Goal: Register for event/course

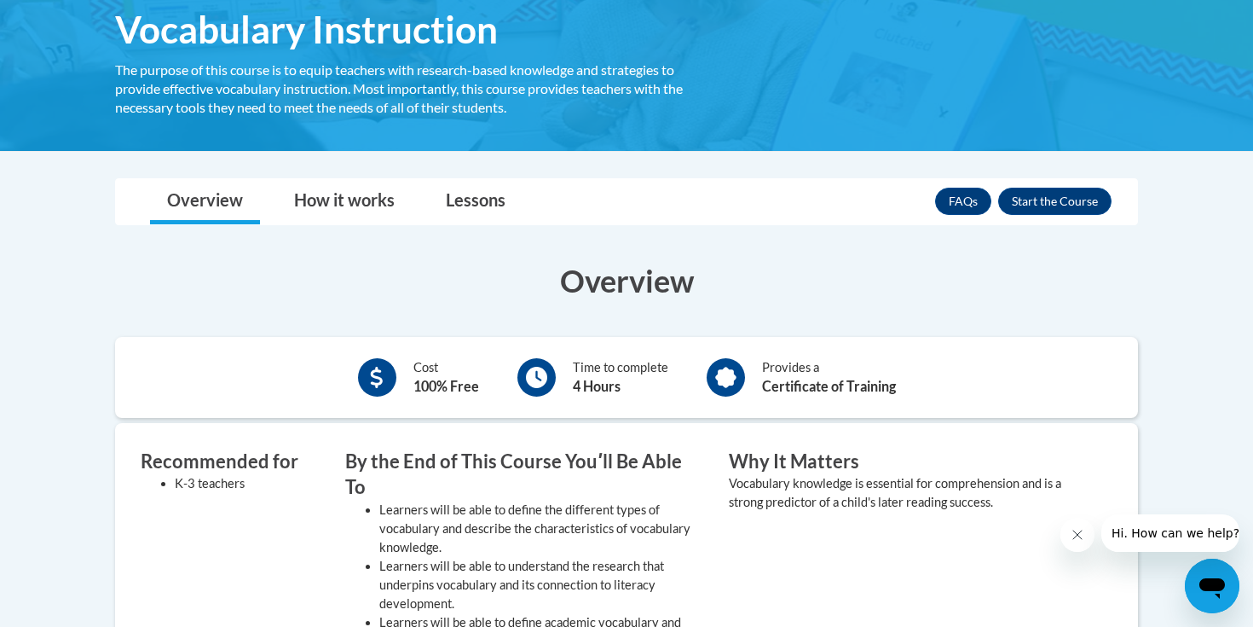
scroll to position [391, 0]
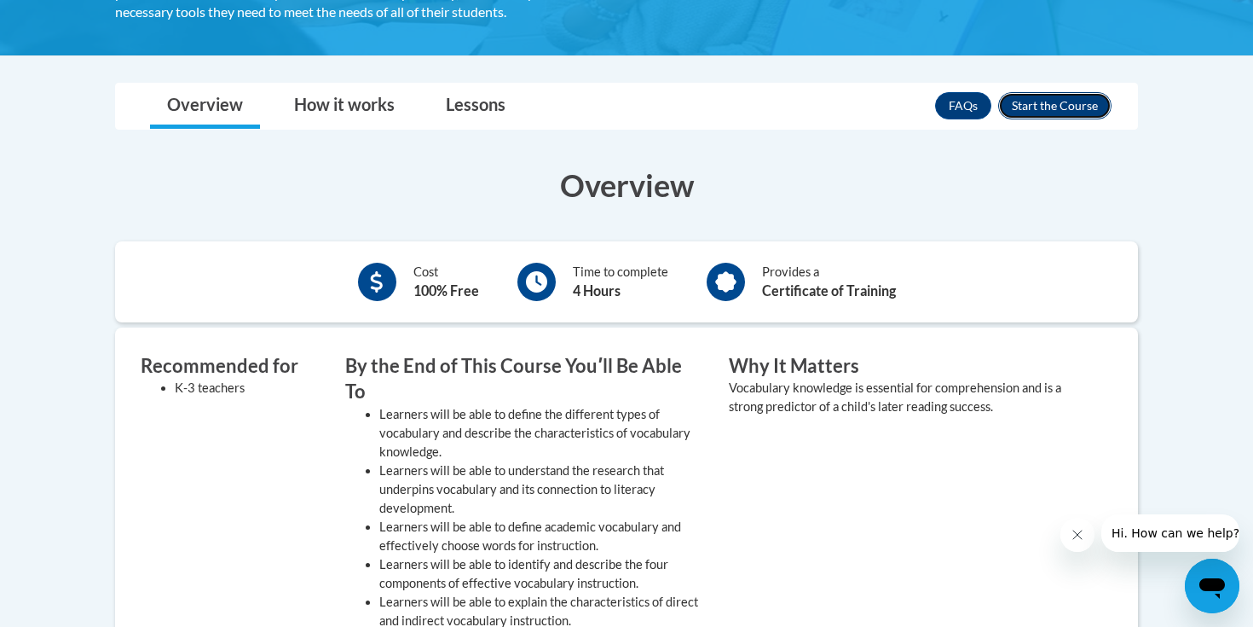
click button "Enroll"
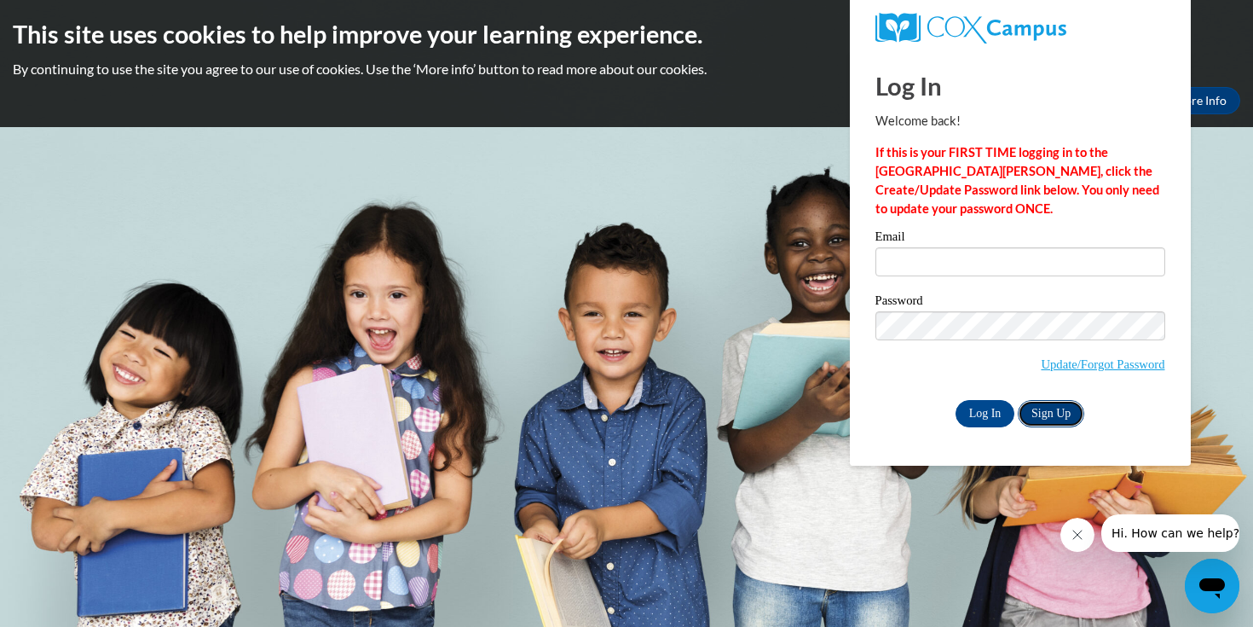
click at [1051, 409] on link "Sign Up" at bounding box center [1051, 413] width 67 height 27
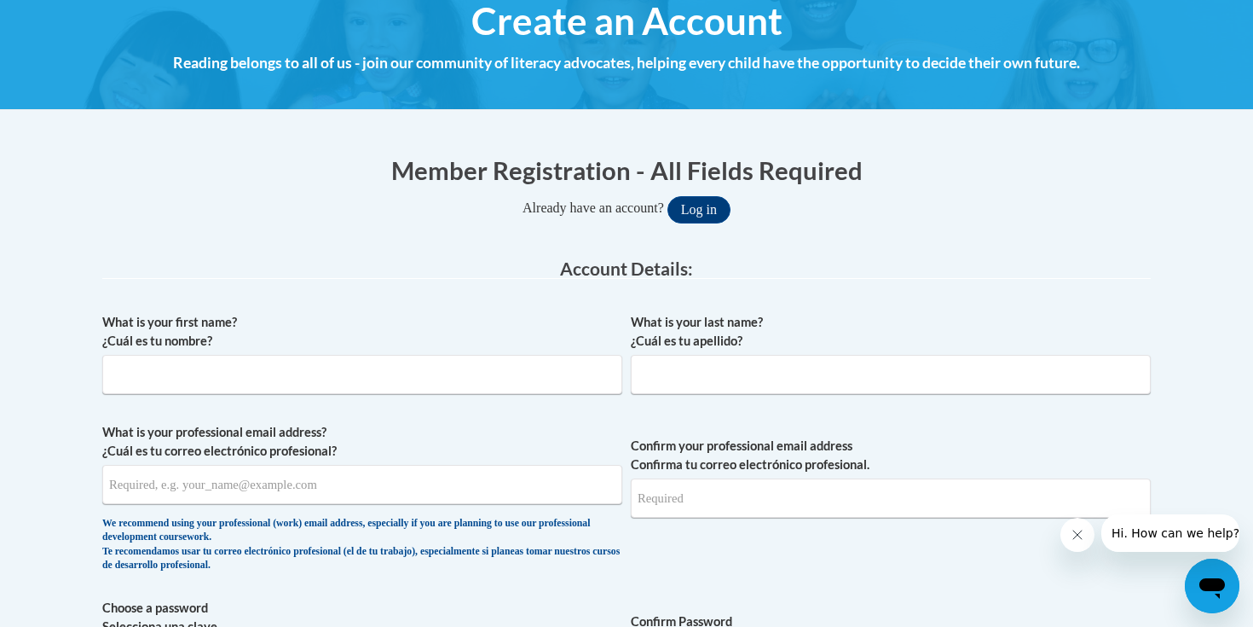
scroll to position [212, 0]
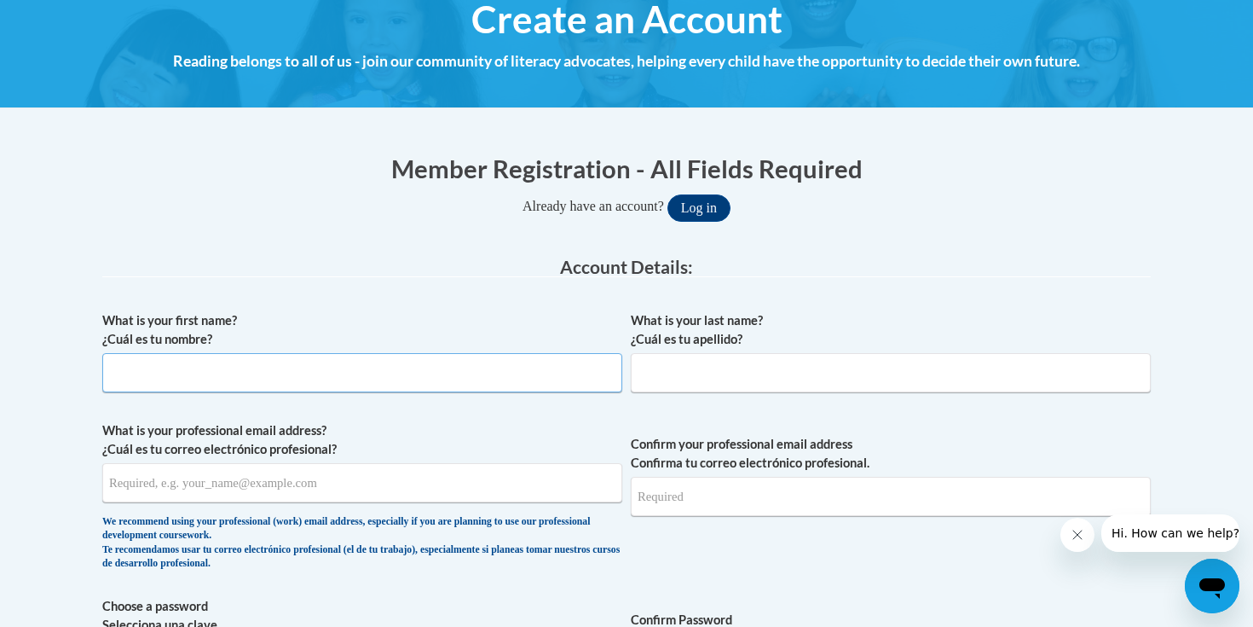
click at [579, 382] on input "What is your first name? ¿Cuál es tu nombre?" at bounding box center [362, 372] width 520 height 39
type input "Claire"
click at [714, 384] on input "What is your last name? ¿Cuál es tu apellido?" at bounding box center [891, 372] width 520 height 39
type input "von Ebers"
click at [486, 476] on input "What is your professional email address? ¿Cuál es tu correo electrónico profesi…" at bounding box center [362, 482] width 520 height 39
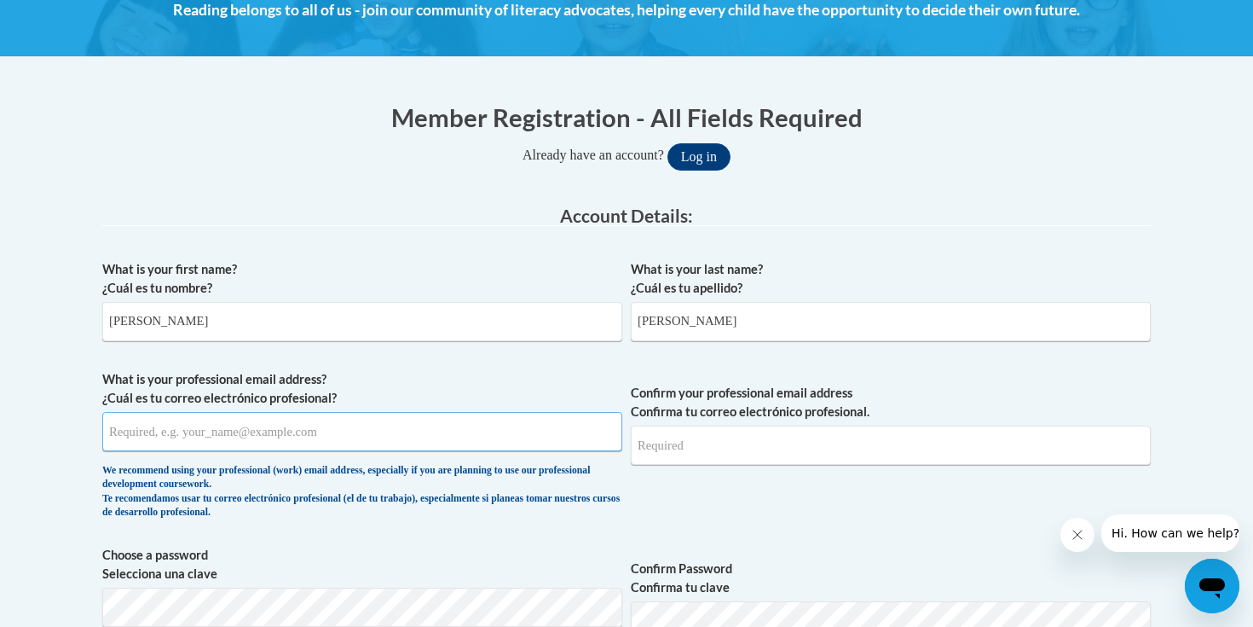
scroll to position [269, 0]
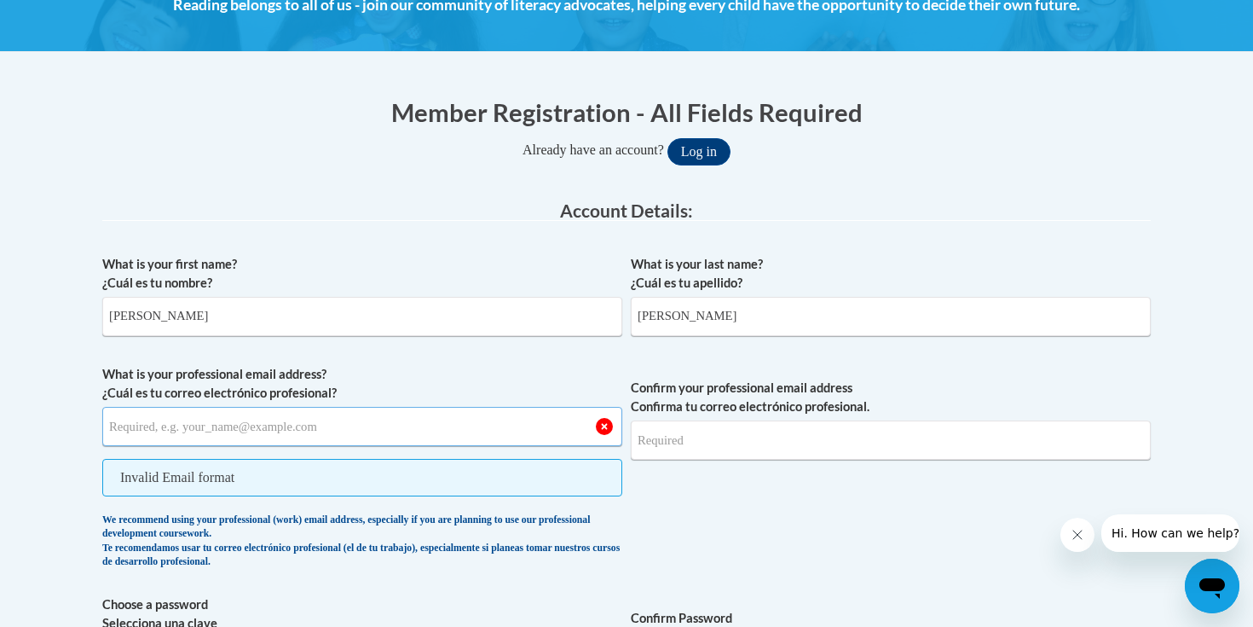
paste input "cvoneber@depaul.edu"
type input "cvoneber@depaul.edu"
click at [711, 433] on input "Confirm your professional email address Confirma tu correo electrónico profesio…" at bounding box center [891, 439] width 520 height 39
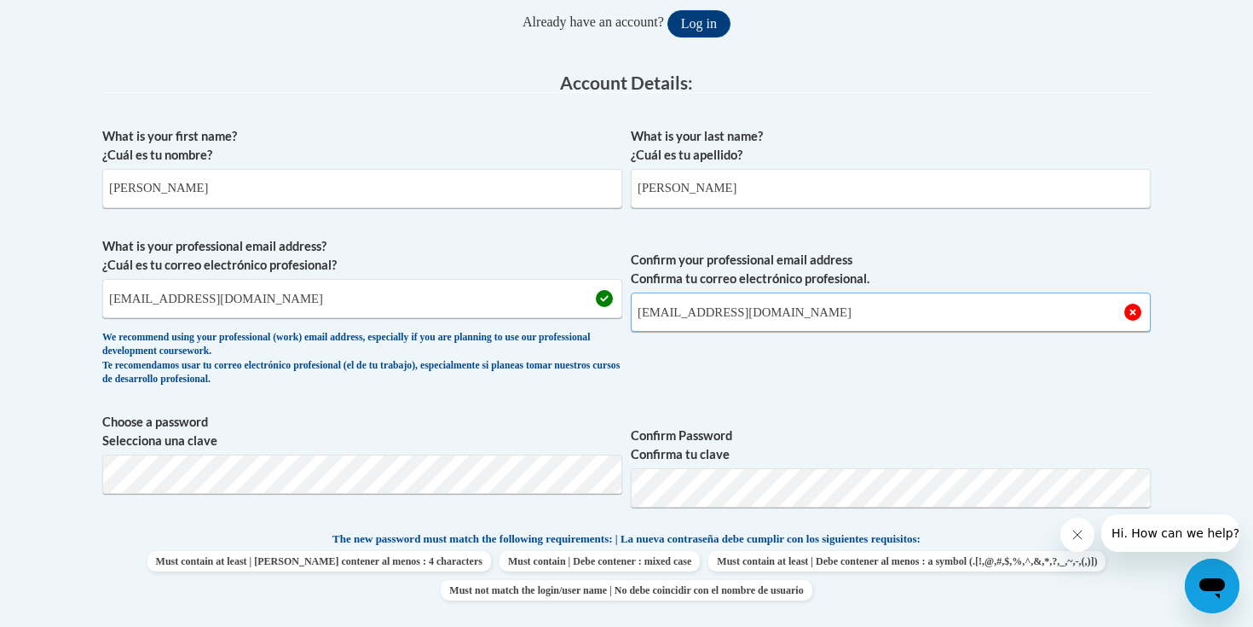
scroll to position [447, 0]
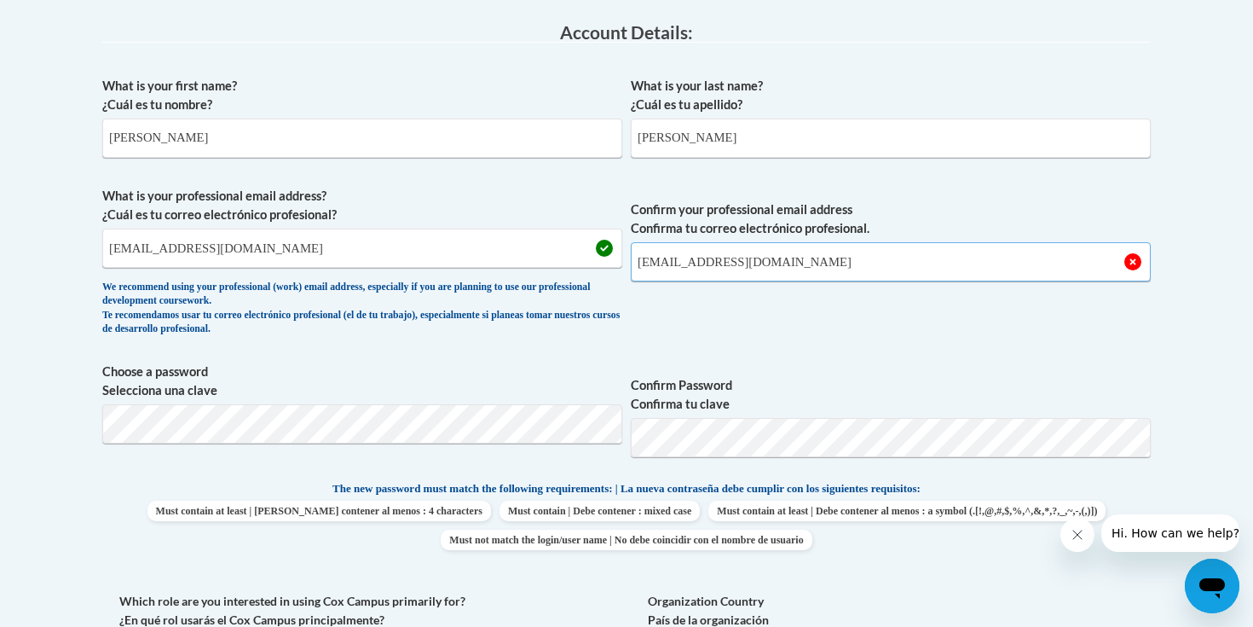
type input "cvoneber@depaul.edu"
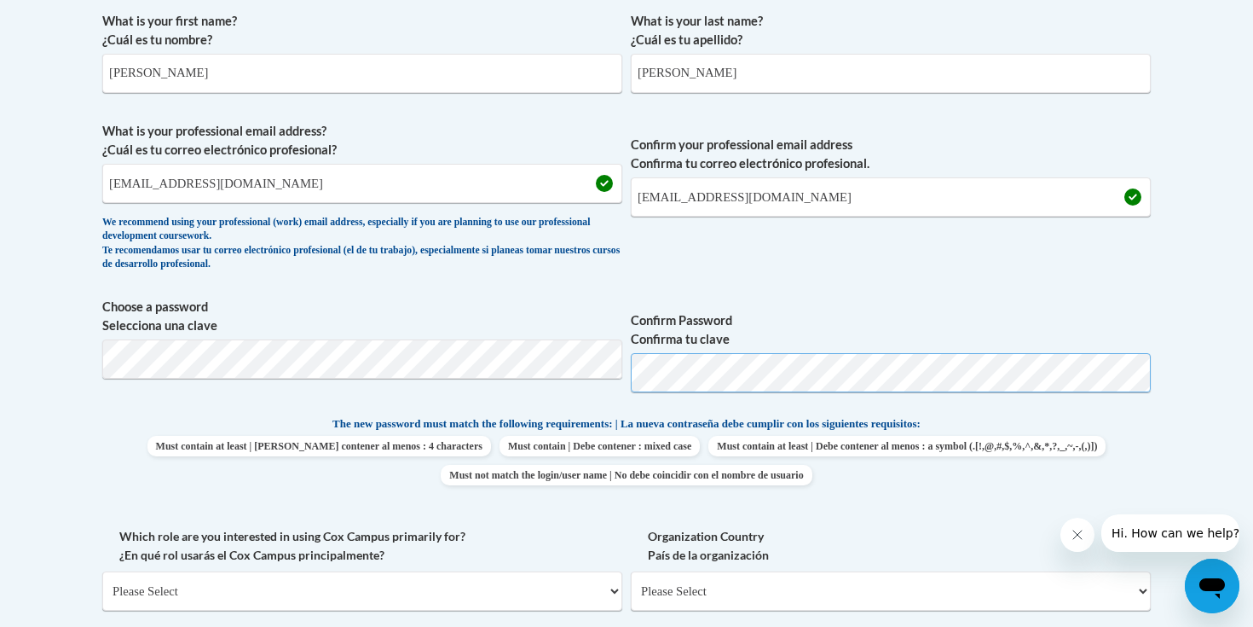
scroll to position [518, 0]
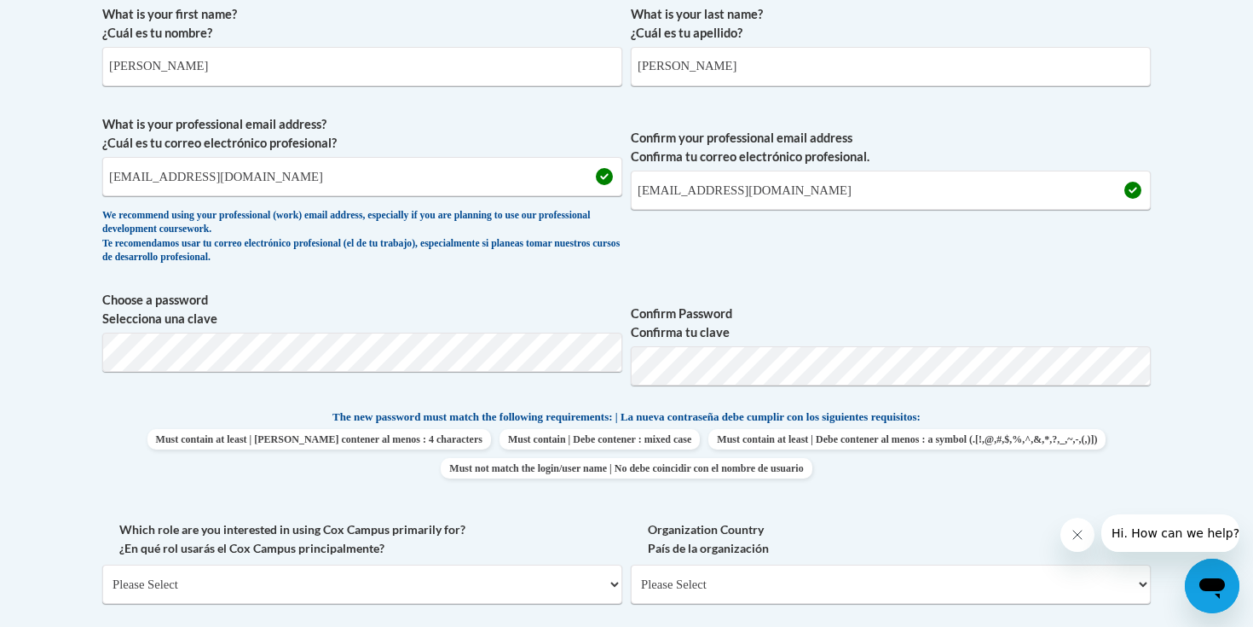
click at [772, 342] on span "Confirm Password Confirma tu clave" at bounding box center [891, 345] width 520 height 108
click at [95, 354] on div "Member Registration - All Fields Required Already have an account? Log in Prefe…" at bounding box center [627, 493] width 1074 height 1331
click at [172, 321] on label "Choose a password Selecciona una clave" at bounding box center [362, 310] width 520 height 38
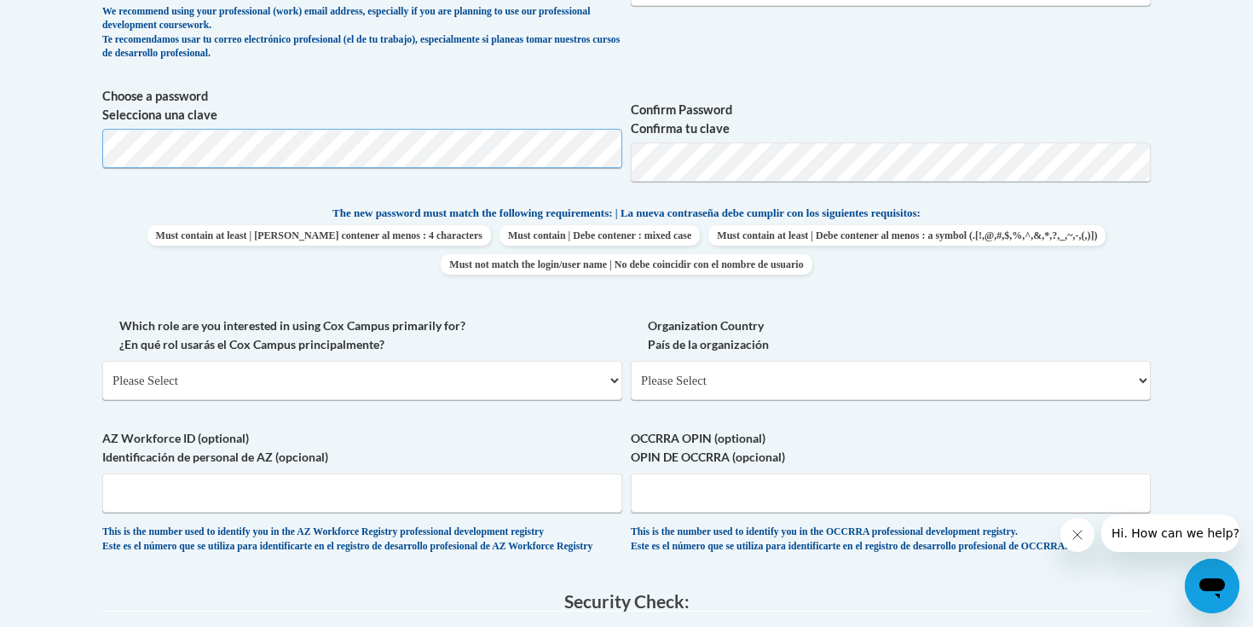
scroll to position [743, 0]
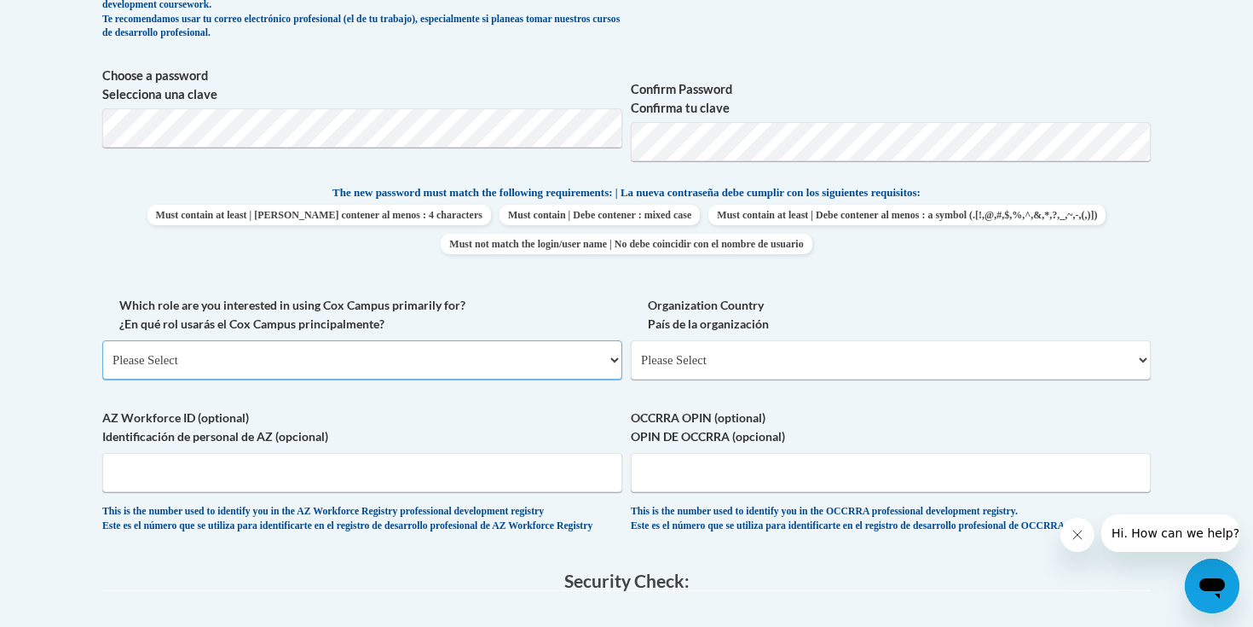
click at [188, 359] on select "Please Select College/University | Colegio/Universidad Community/Nonprofit Part…" at bounding box center [362, 359] width 520 height 39
select select "5a18ea06-2b54-4451-96f2-d152daf9eac5"
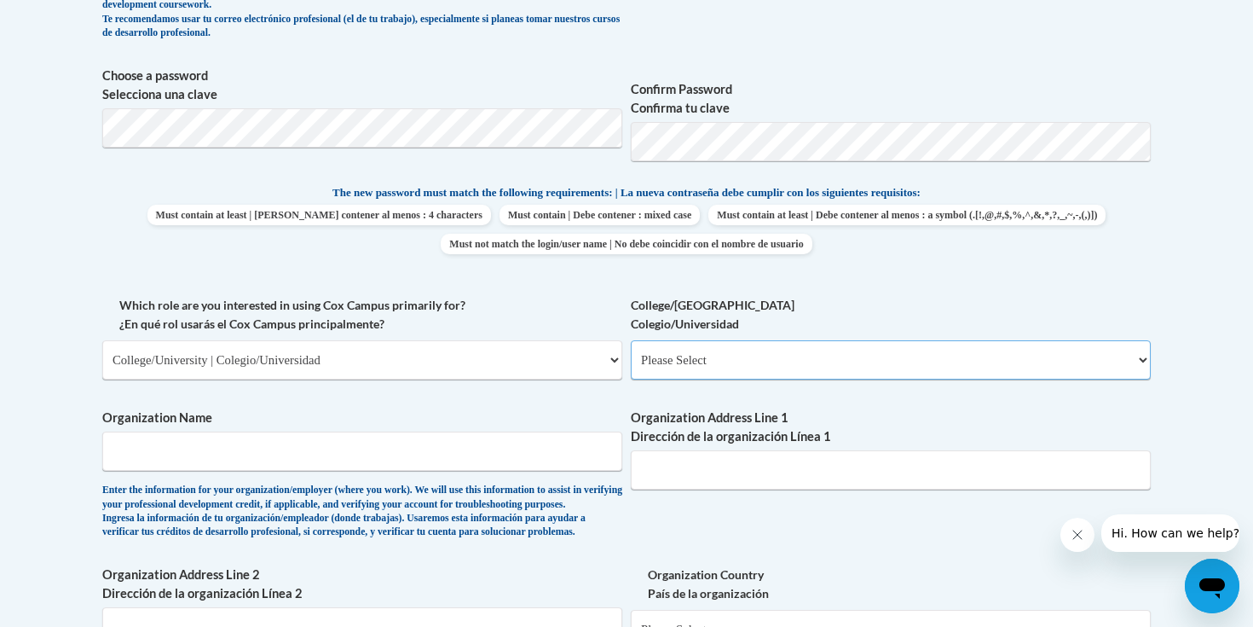
click at [772, 362] on select "Please Select College/University Staff | Empleado universitario College/Univers…" at bounding box center [891, 359] width 520 height 39
select select "99b32b07-cffc-426c-8bf6-0cd77760d84b"
click at [370, 441] on input "Organization Name" at bounding box center [362, 450] width 520 height 39
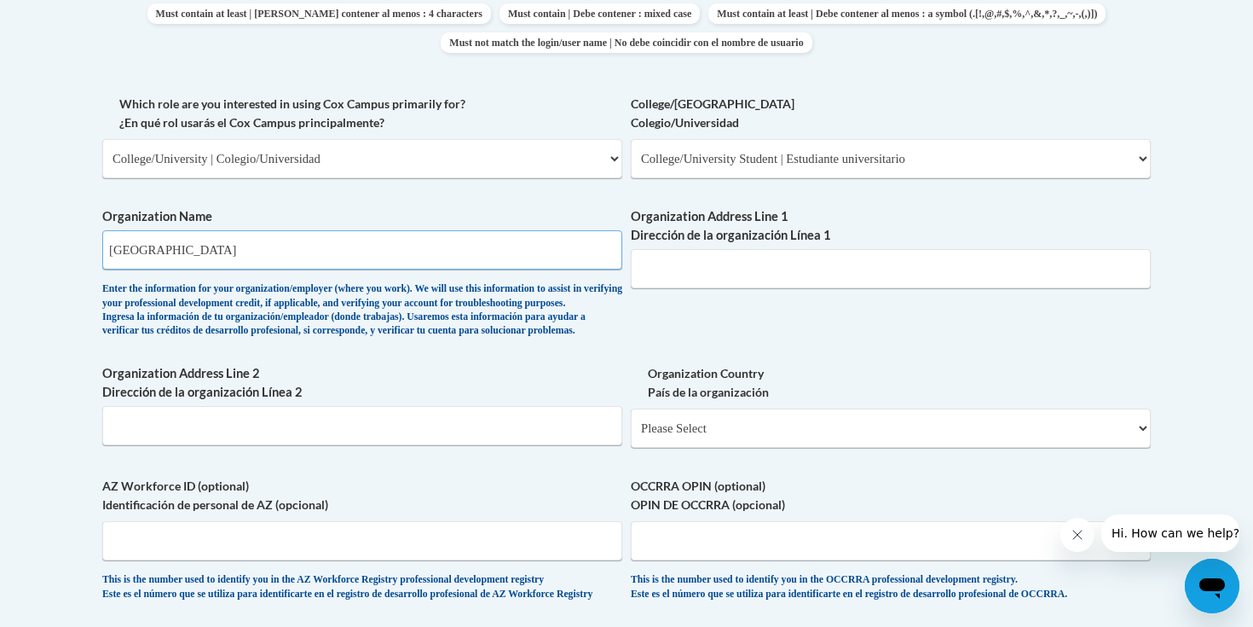
scroll to position [955, 0]
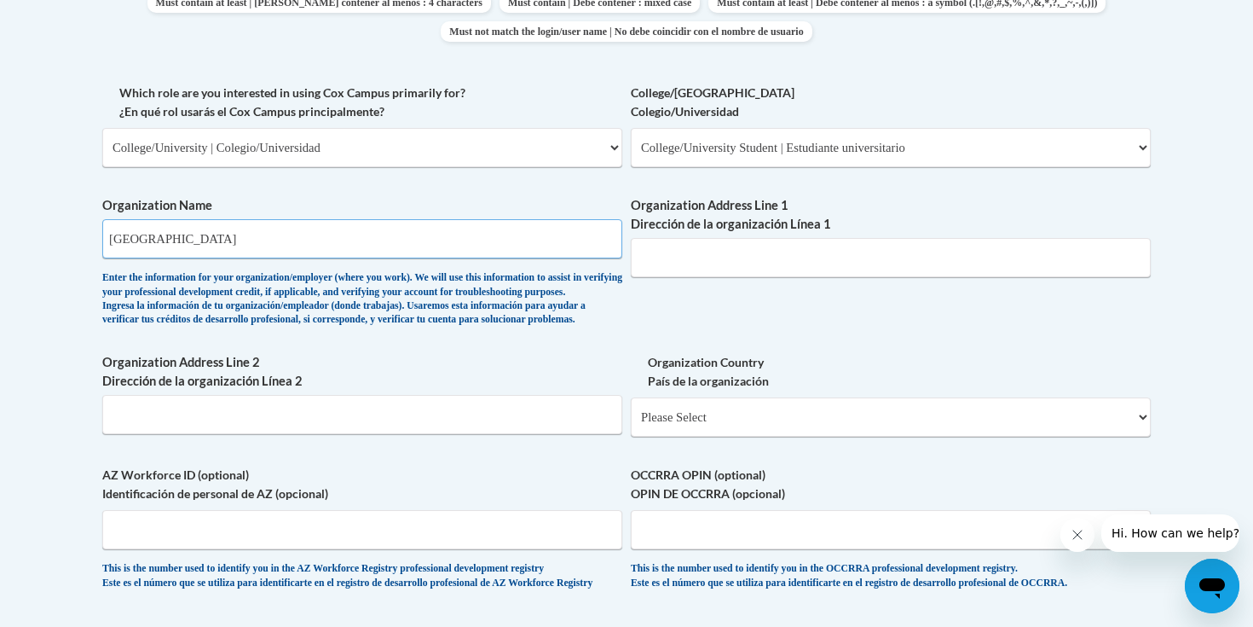
type input "DePaul University"
click at [627, 279] on div "What is your first name? ¿Cuál es tu nombre? Claire What is your last name? ¿Cu…" at bounding box center [626, 83] width 1049 height 1047
click at [640, 269] on input "Organization Address Line 1 Dirección de la organización Línea 1" at bounding box center [891, 257] width 520 height 39
paste input "2400 N Sheffield Ave"
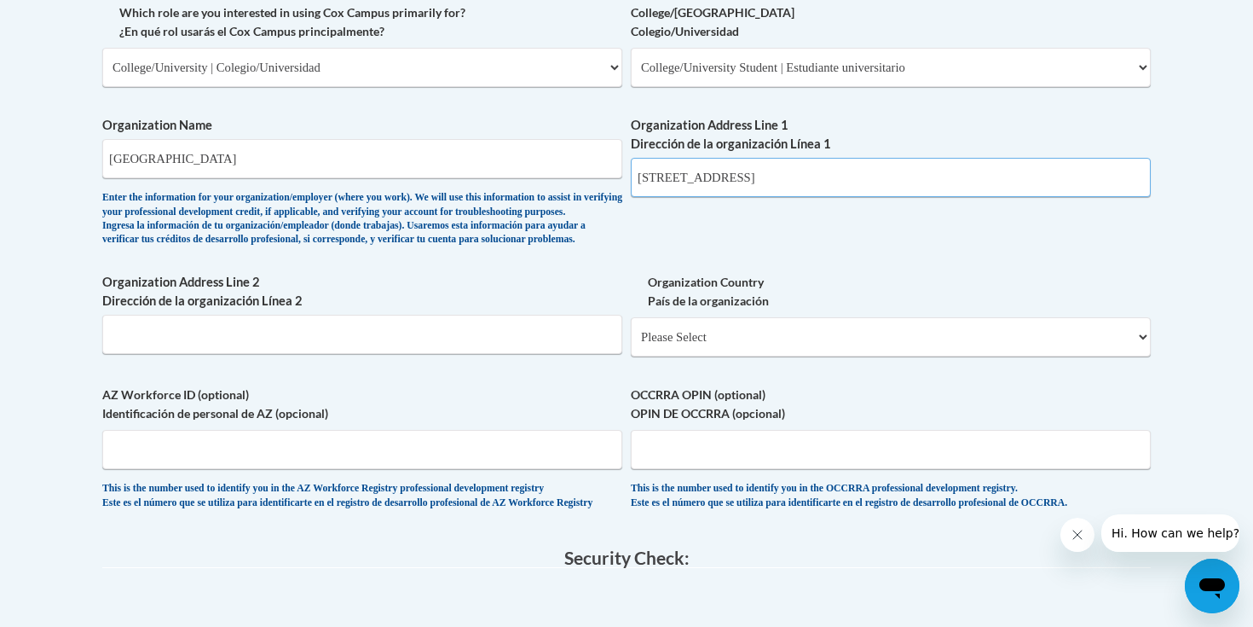
scroll to position [1060, 0]
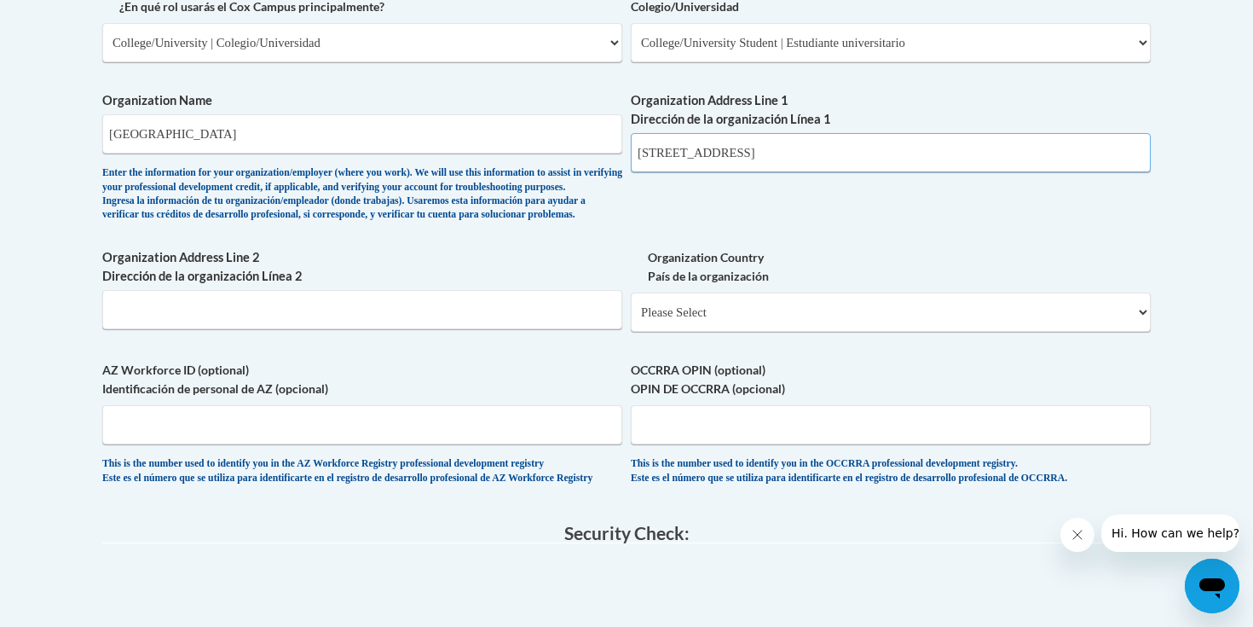
type input "2400 N Sheffield Ave"
click at [491, 329] on input "Organization Address Line 2 Dirección de la organización Línea 2" at bounding box center [362, 309] width 520 height 39
type input "Chicago, IL, 60614"
click at [778, 328] on select "Please Select United States | Estados Unidos Outside of the United States | Fue…" at bounding box center [891, 311] width 520 height 39
select select "ad49bcad-a171-4b2e-b99c-48b446064914"
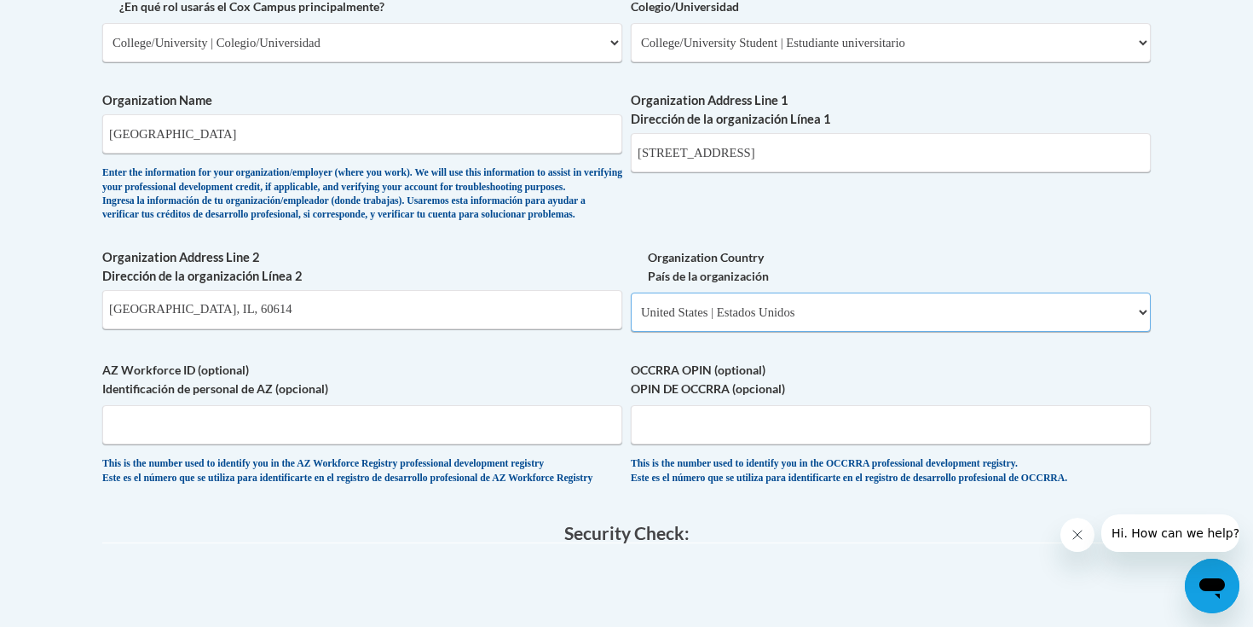
select select
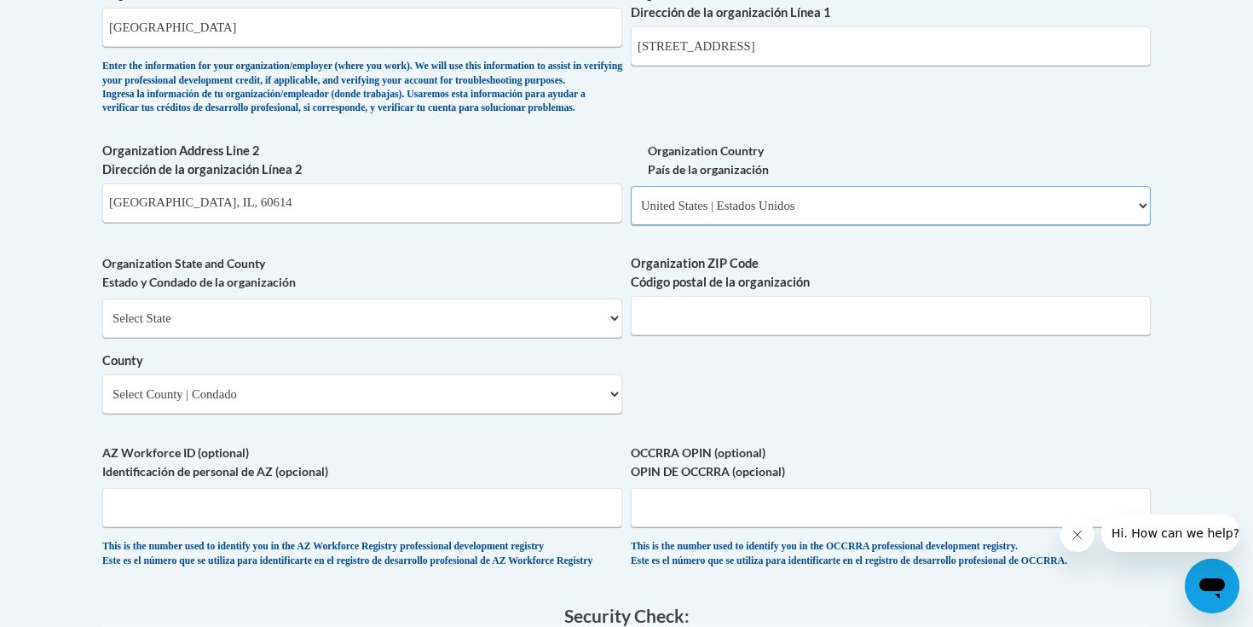
scroll to position [1167, 0]
click at [699, 334] on input "Organization ZIP Code Código postal de la organización" at bounding box center [891, 314] width 520 height 39
type input "2"
type input "60614"
drag, startPoint x: 240, startPoint y: 238, endPoint x: 100, endPoint y: 237, distance: 140.7
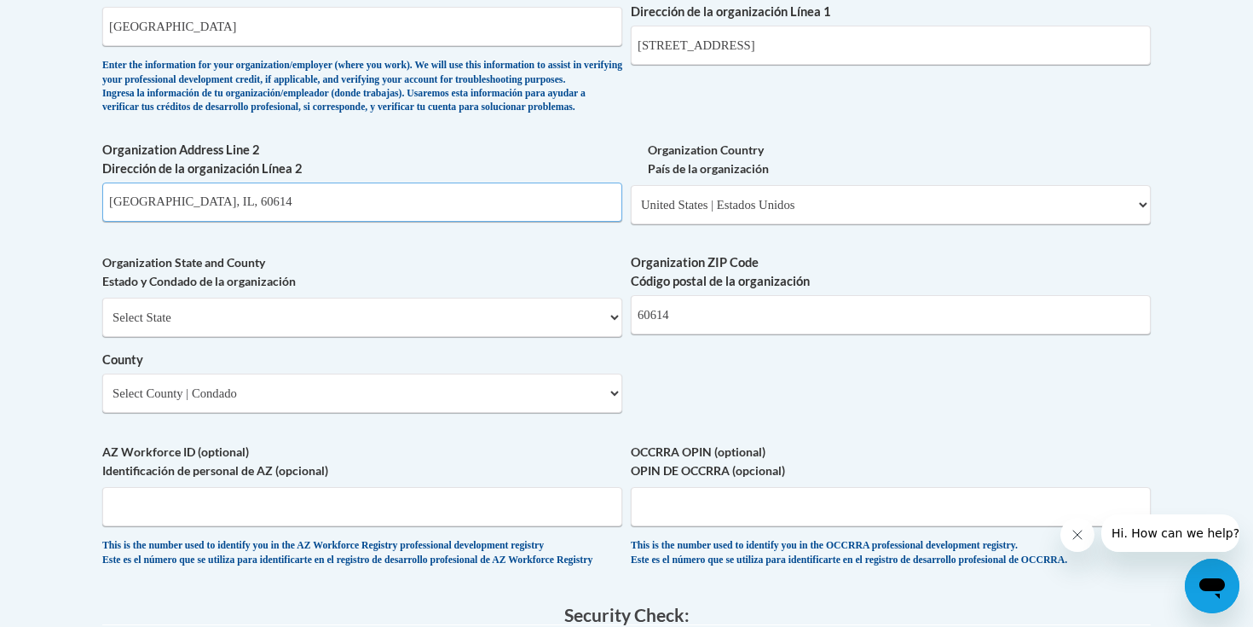
click at [100, 237] on div "Member Registration - All Fields Required Already have an account? Log in Prefe…" at bounding box center [627, 74] width 1074 height 1790
click at [144, 334] on select "Select State Alabama Alaska Arizona Arkansas California Colorado Connecticut De…" at bounding box center [362, 317] width 520 height 39
select select "Illinois"
click at [200, 412] on select "County" at bounding box center [362, 392] width 520 height 39
click at [203, 413] on select "Select County Adams Alexander Bond Boone Brown Bureau Calhoun Carroll Cass Cham…" at bounding box center [362, 392] width 520 height 39
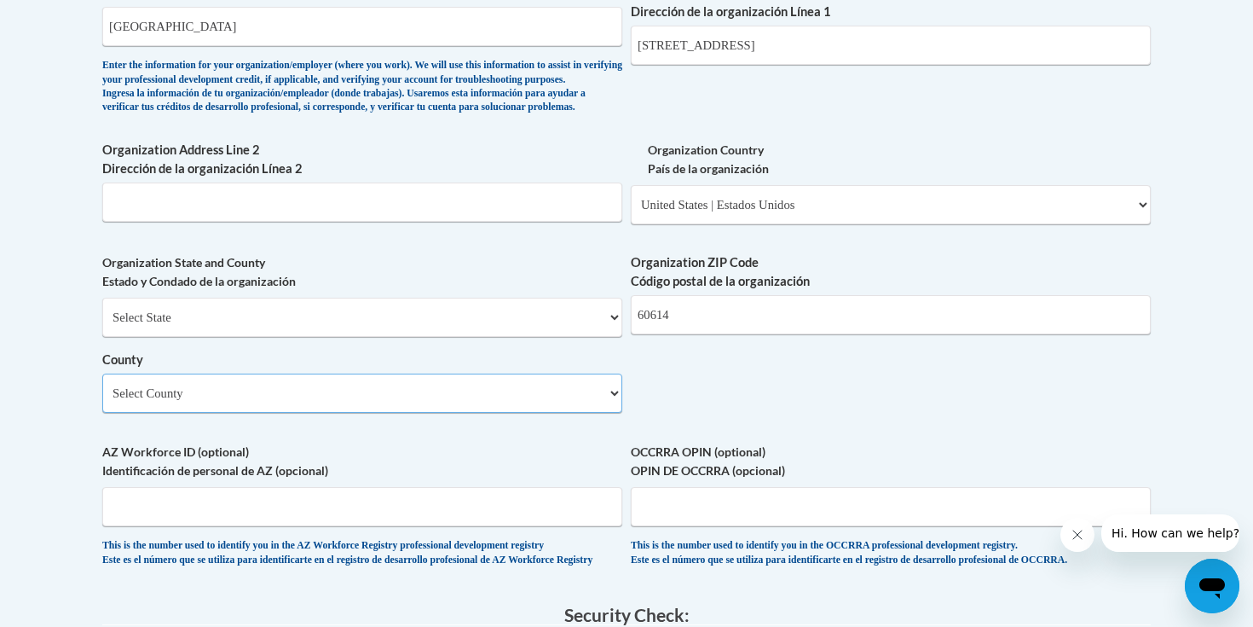
click at [616, 413] on select "Select County Adams Alexander Bond Boone Brown Bureau Calhoun Carroll Cass Cham…" at bounding box center [362, 392] width 520 height 39
select select "Cook"
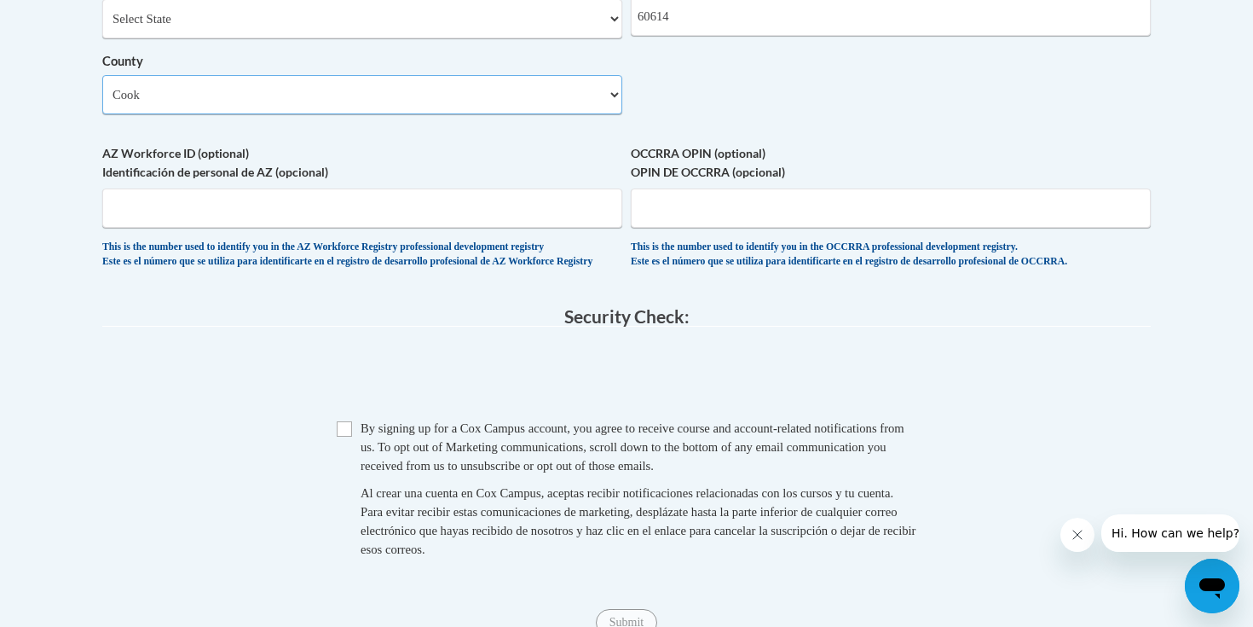
scroll to position [1466, 0]
click at [340, 436] on input "Checkbox" at bounding box center [344, 427] width 15 height 15
checkbox input "true"
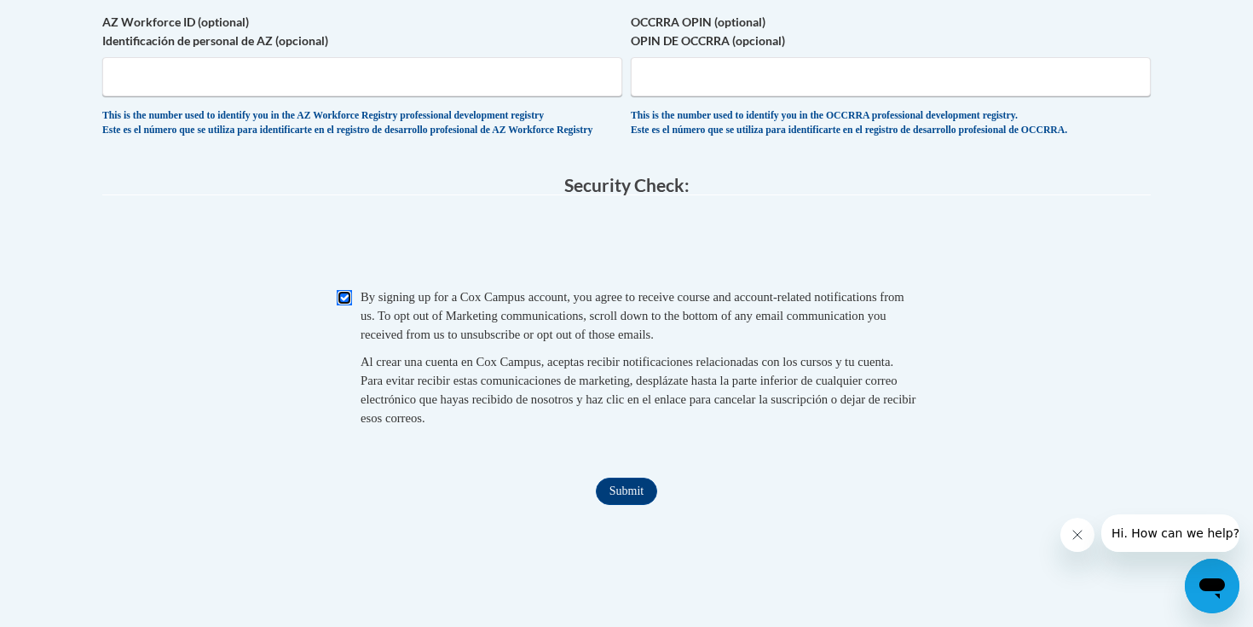
scroll to position [1609, 0]
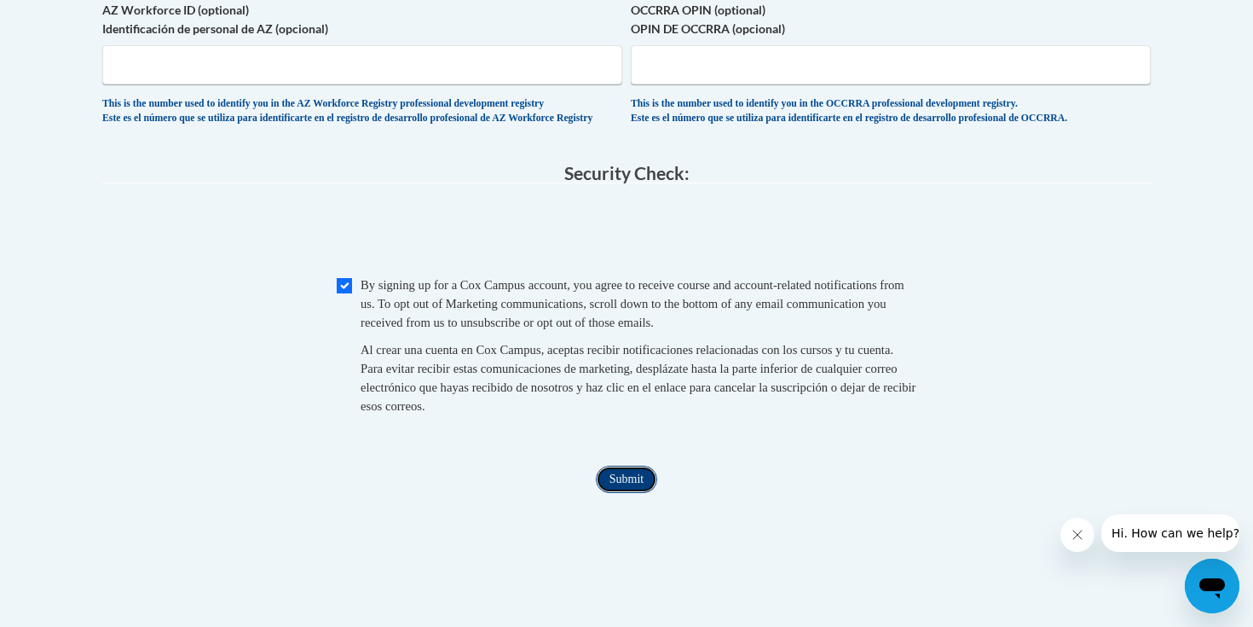
click at [627, 493] on input "Submit" at bounding box center [626, 479] width 61 height 27
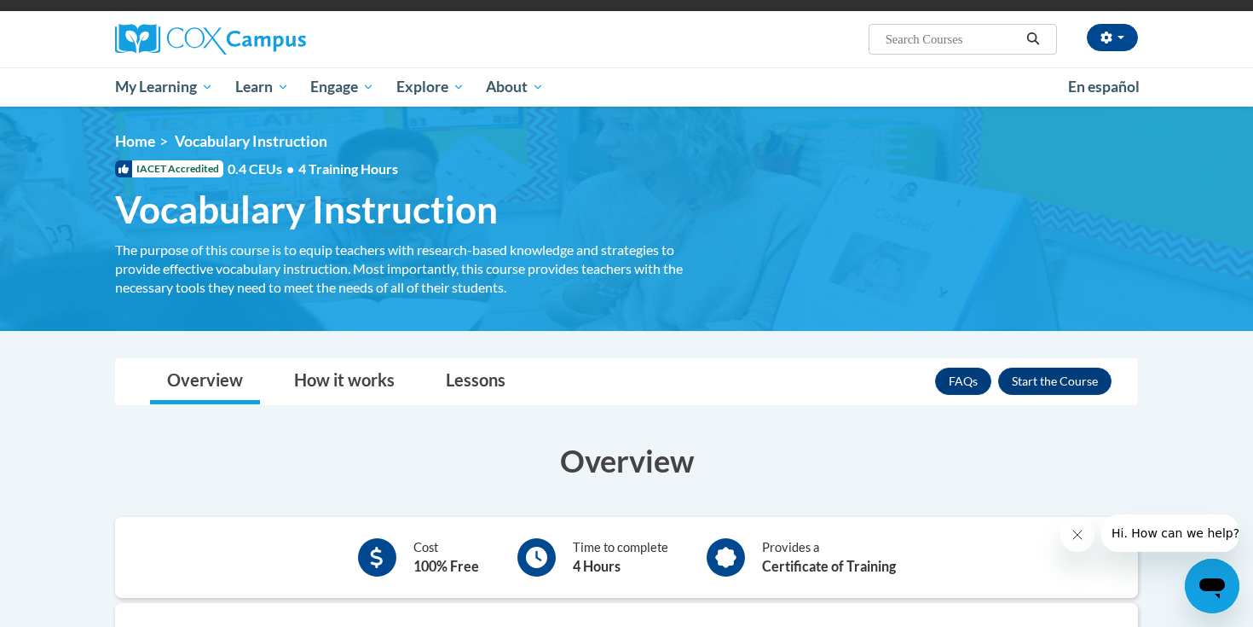
scroll to position [140, 0]
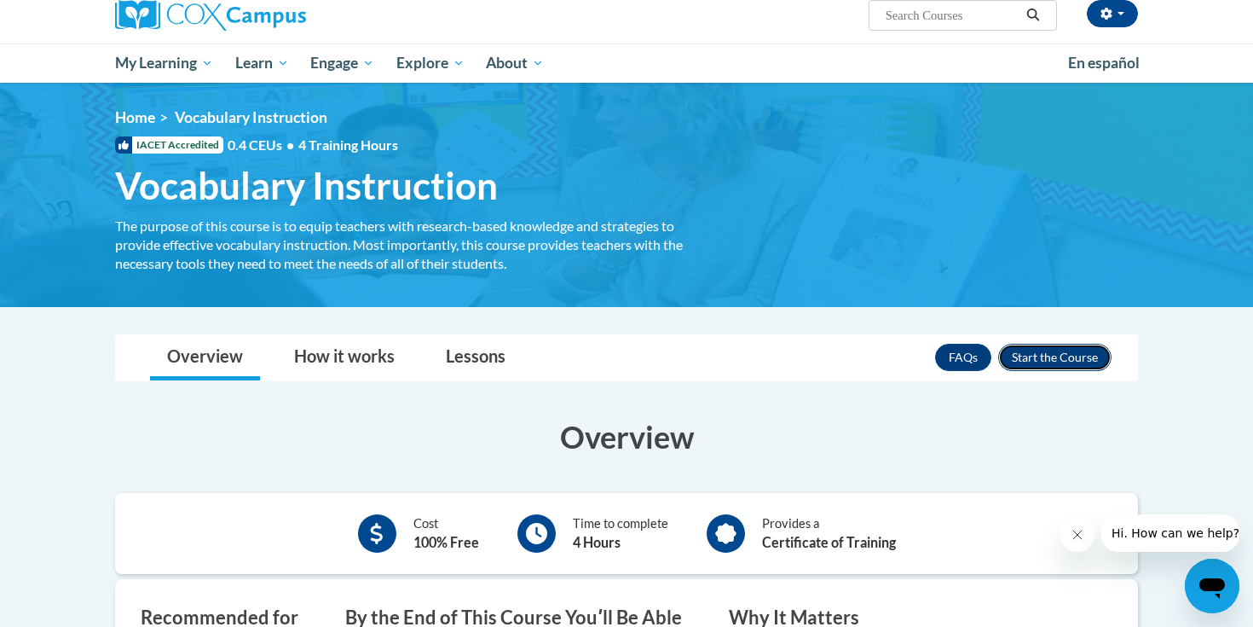
click at [1090, 361] on button "Enroll" at bounding box center [1054, 357] width 113 height 27
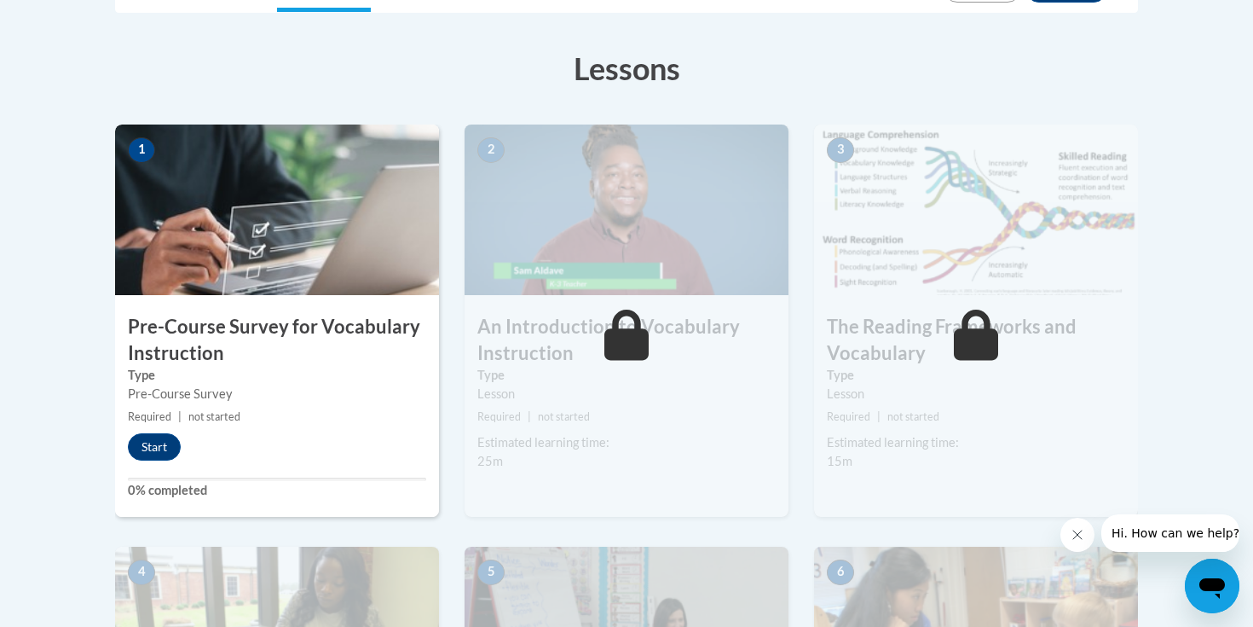
scroll to position [450, 0]
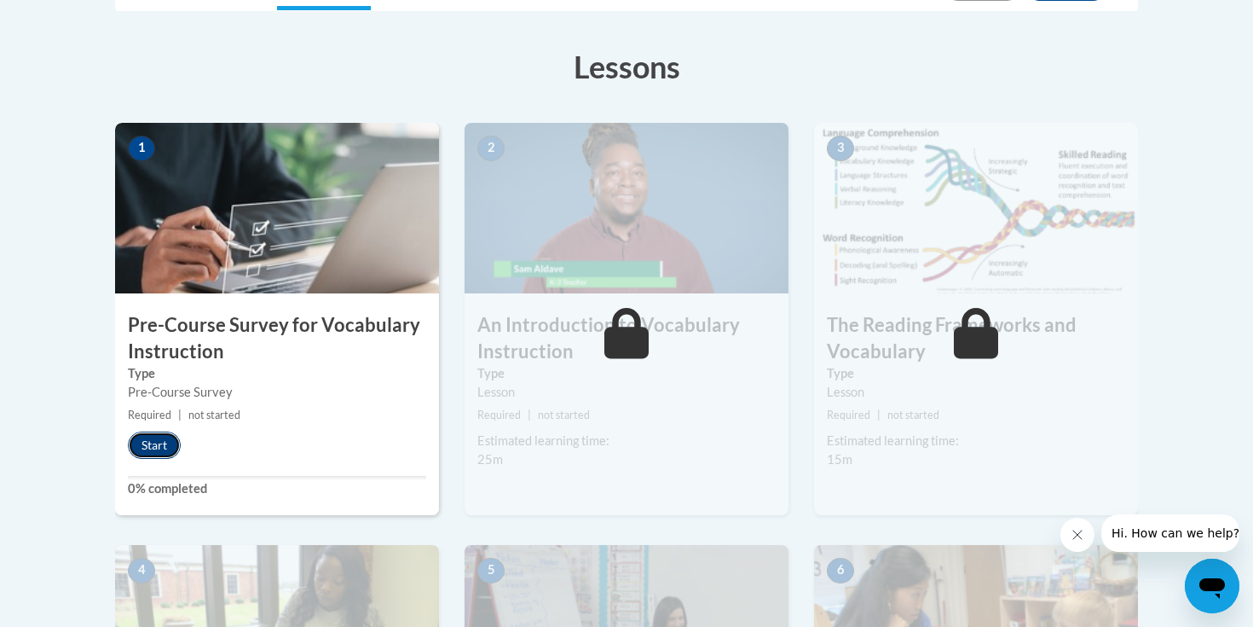
click at [154, 444] on button "Start" at bounding box center [154, 444] width 53 height 27
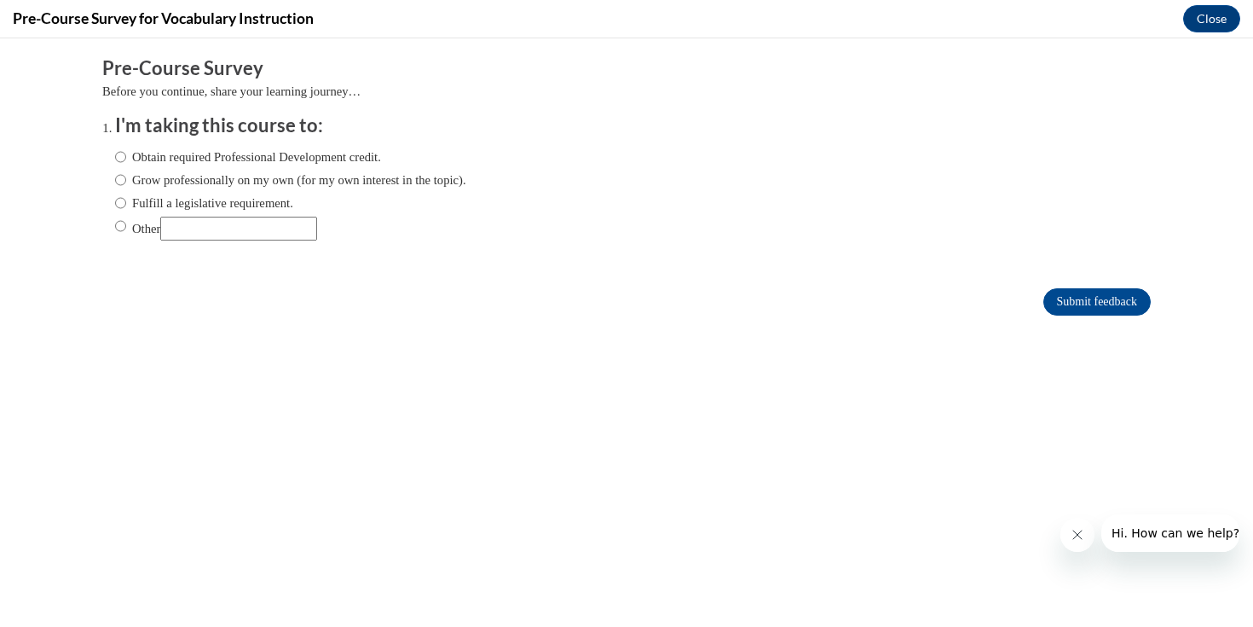
scroll to position [0, 0]
click at [270, 228] on input "Other" at bounding box center [238, 229] width 157 height 24
click at [318, 154] on label "Obtain required Professional Development credit." at bounding box center [248, 156] width 266 height 19
click at [126, 154] on input "Obtain required Professional Development credit." at bounding box center [120, 156] width 11 height 19
radio input "true"
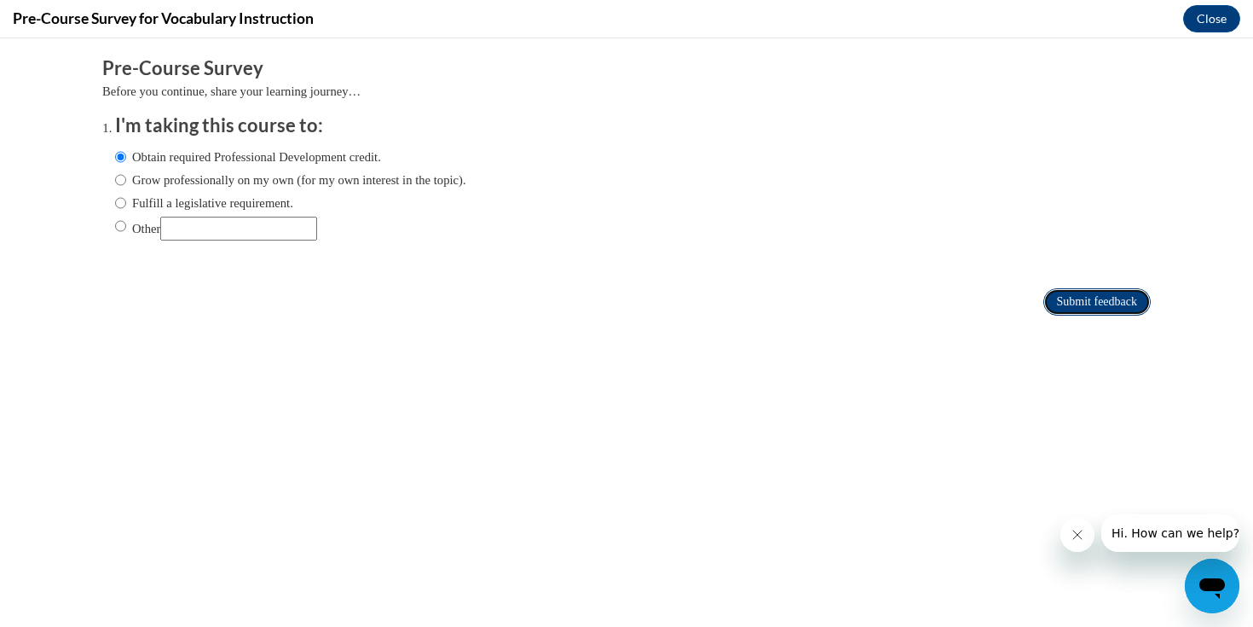
click at [1056, 295] on input "Submit feedback" at bounding box center [1097, 301] width 107 height 27
click at [1119, 302] on input "Submit feedback" at bounding box center [1097, 301] width 107 height 27
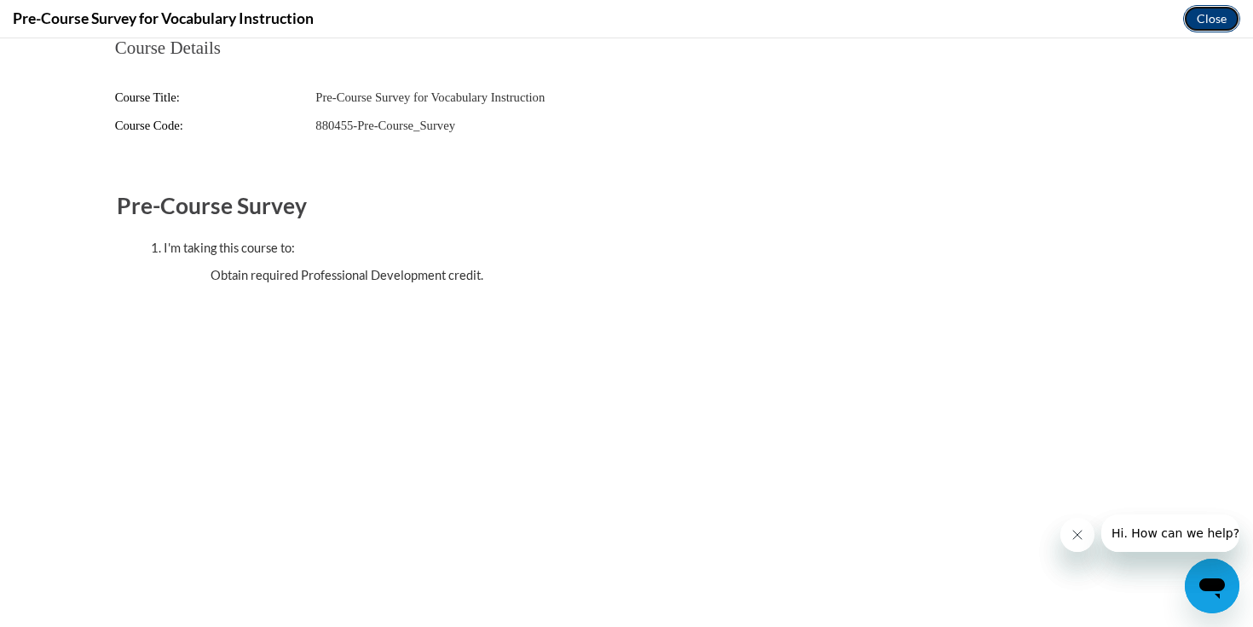
click at [1220, 24] on button "Close" at bounding box center [1211, 18] width 57 height 27
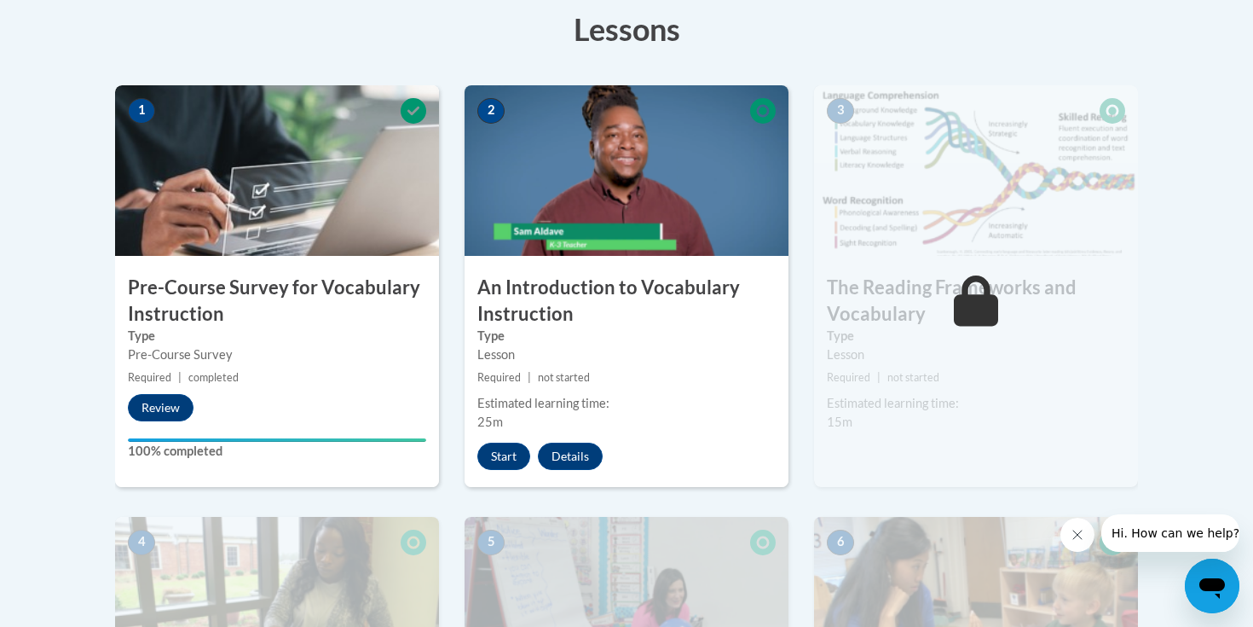
scroll to position [506, 0]
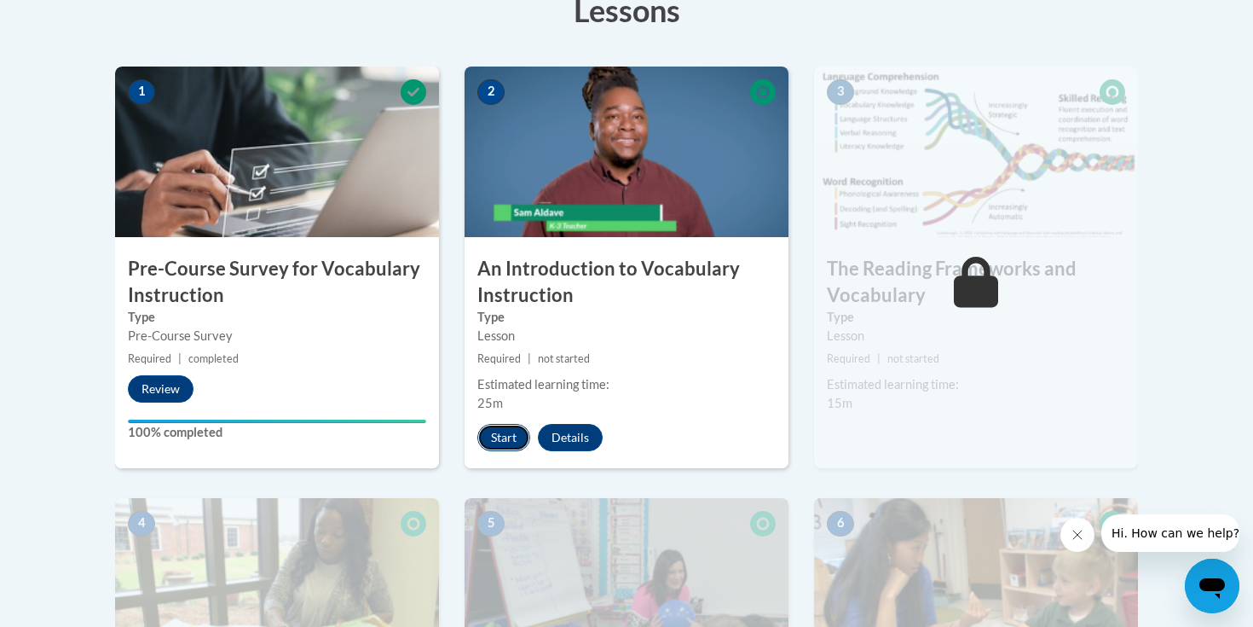
click at [506, 436] on button "Start" at bounding box center [503, 437] width 53 height 27
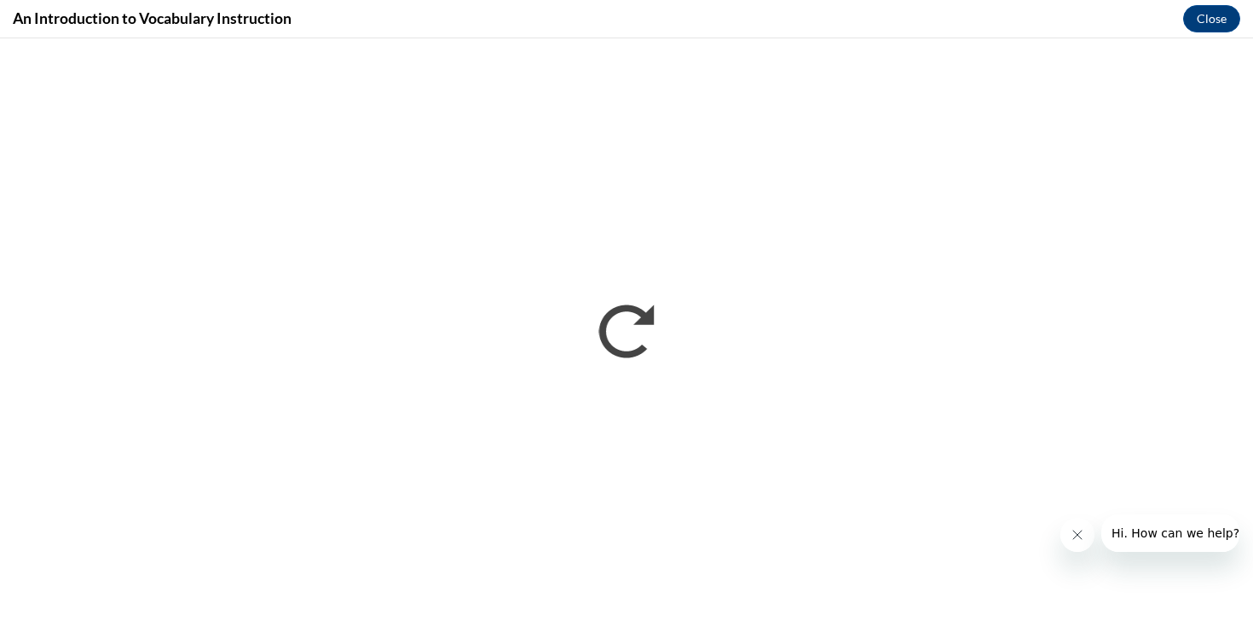
scroll to position [0, 0]
click at [1081, 529] on icon "Close message from company" at bounding box center [1078, 535] width 14 height 14
